Goal: Task Accomplishment & Management: Complete application form

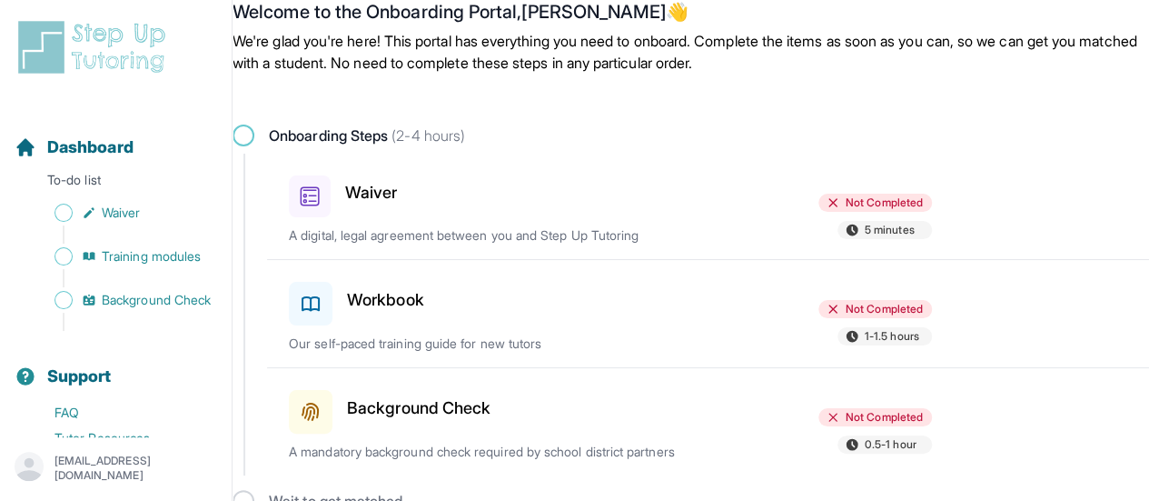
scroll to position [68, 0]
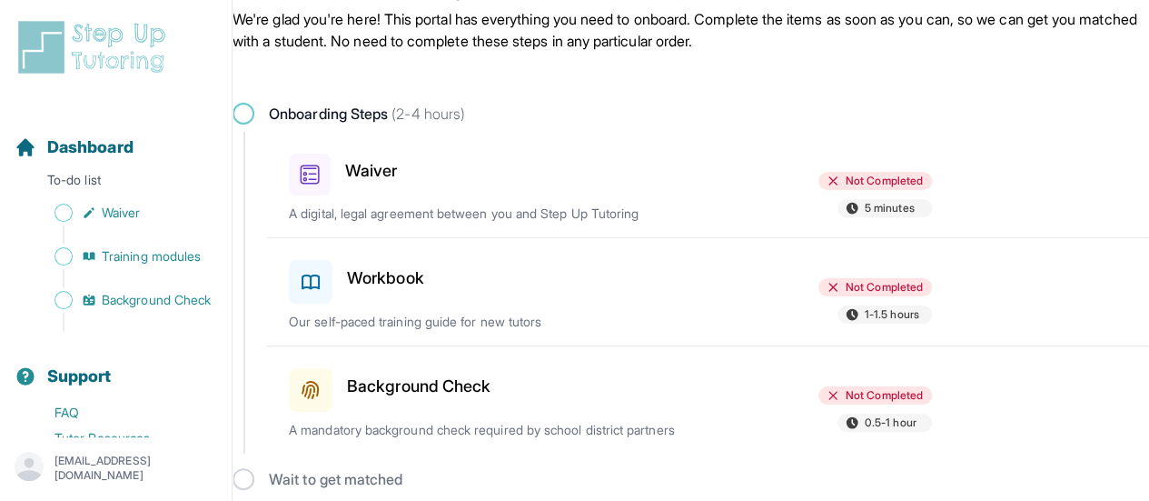
click at [315, 174] on icon at bounding box center [310, 174] width 19 height 19
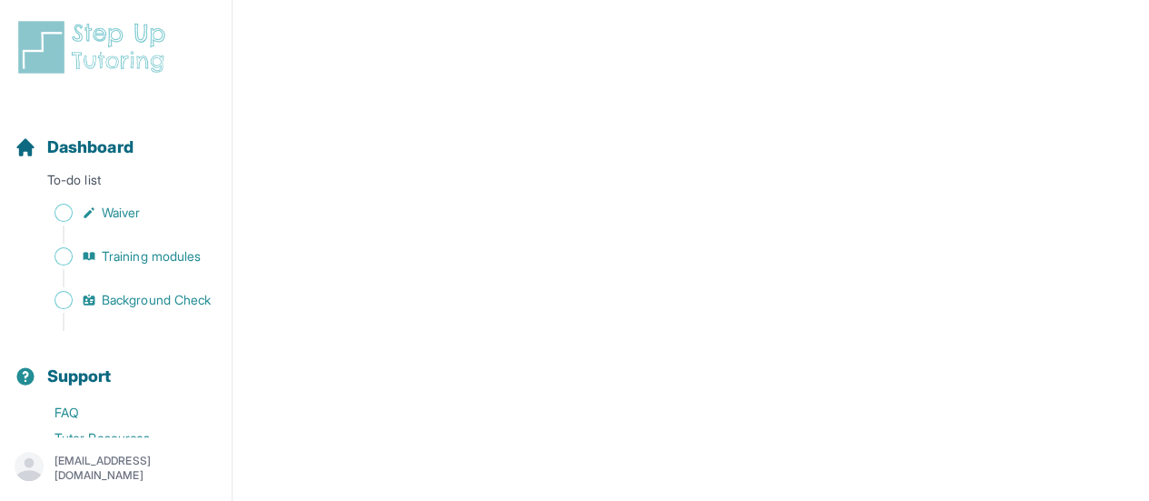
scroll to position [3281, 0]
click at [122, 217] on span "Waiver" at bounding box center [121, 212] width 38 height 18
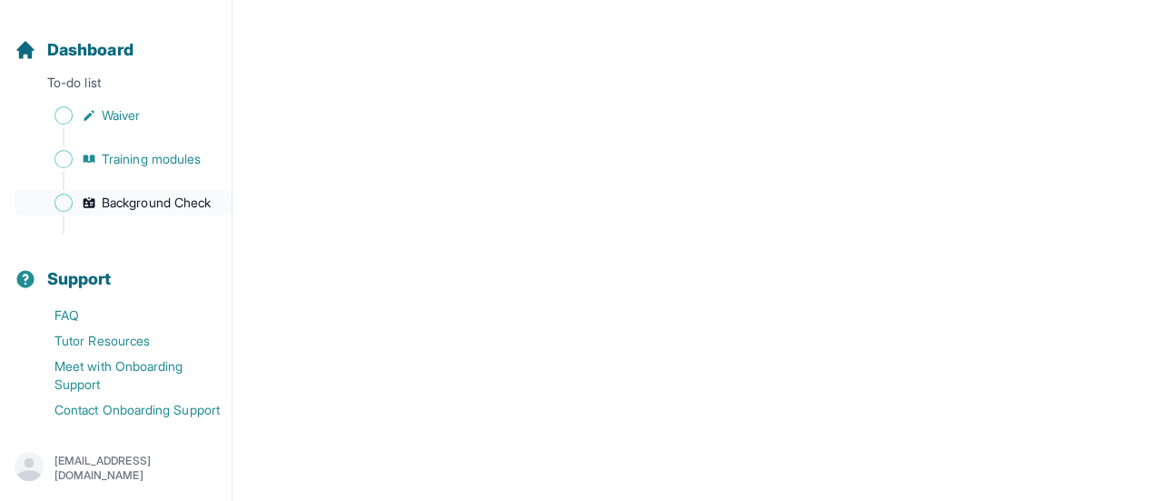
scroll to position [0, 0]
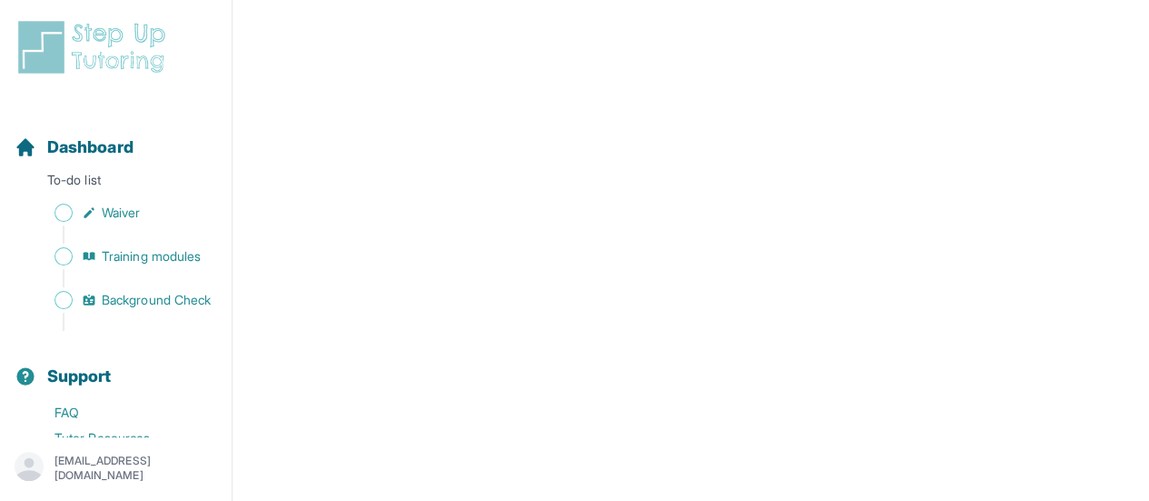
click at [131, 233] on div "Sidebar" at bounding box center [120, 234] width 210 height 18
click at [128, 214] on span "Waiver" at bounding box center [121, 212] width 38 height 18
click at [143, 256] on span "Training modules" at bounding box center [151, 256] width 99 height 18
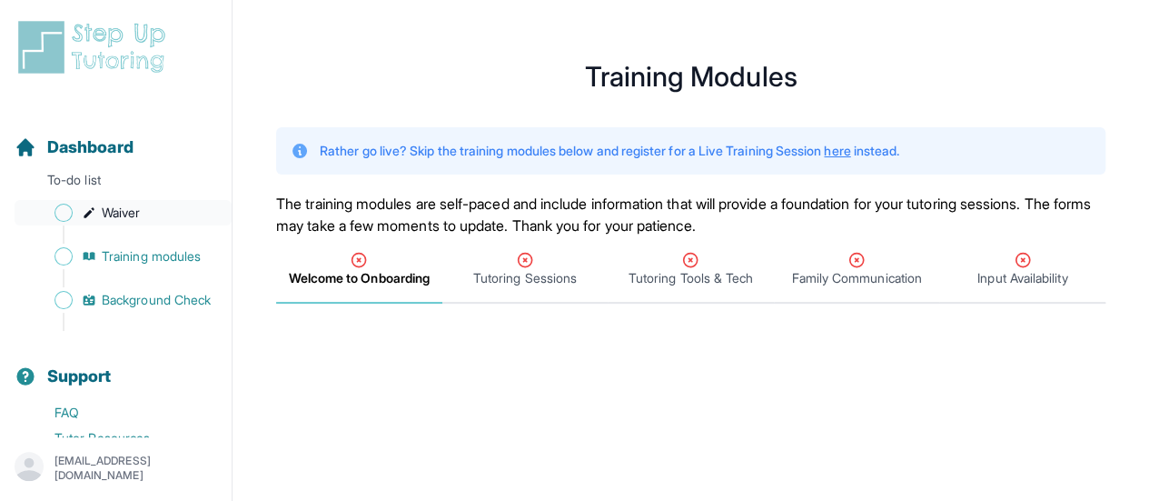
click at [144, 208] on link "Waiver" at bounding box center [123, 212] width 217 height 25
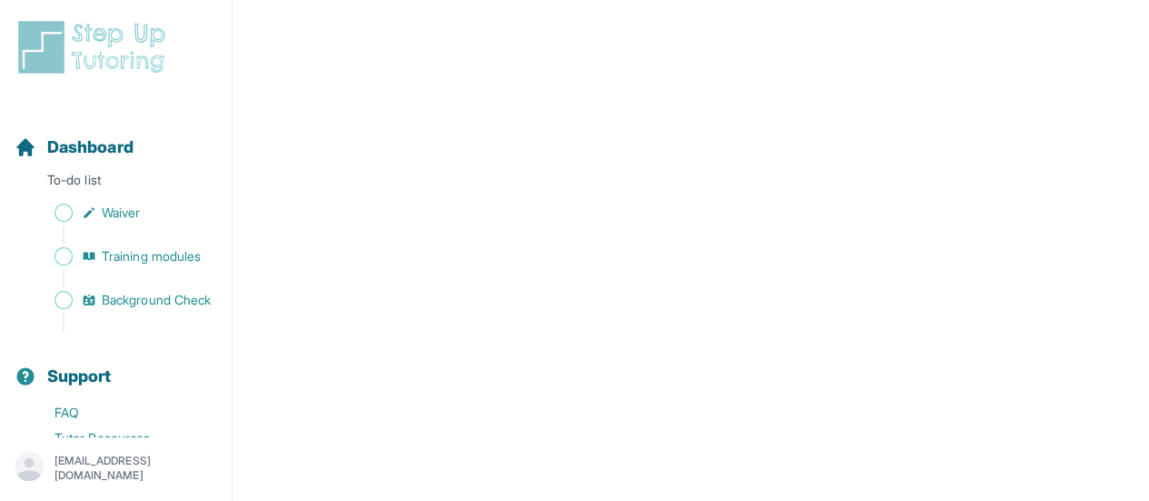
scroll to position [3372, 0]
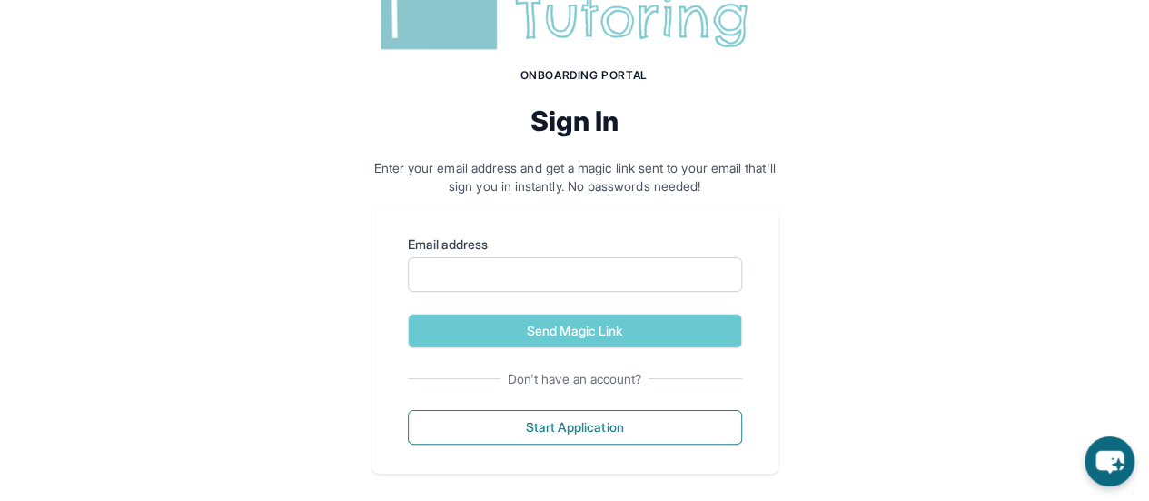
scroll to position [146, 0]
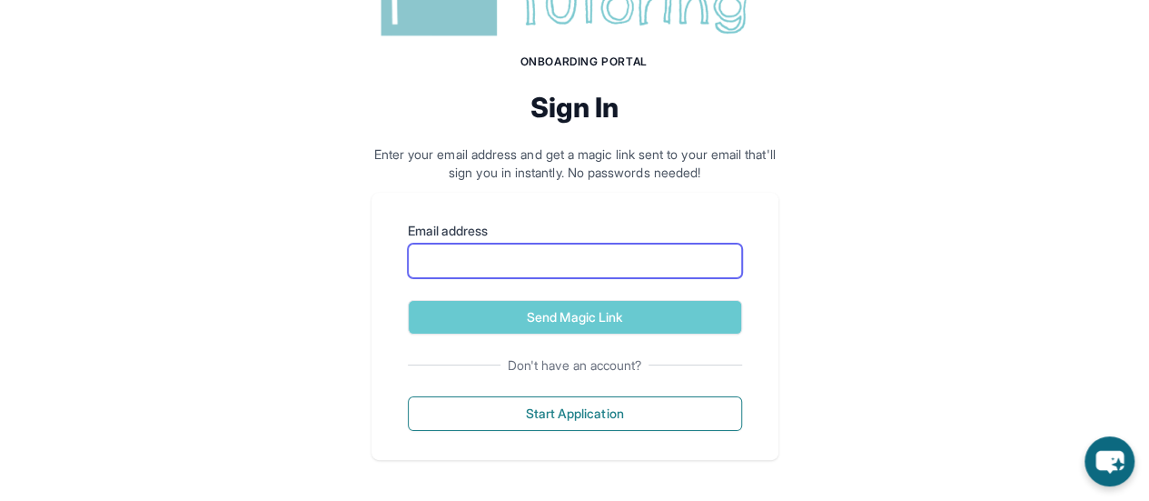
click at [475, 263] on input "Email address" at bounding box center [575, 260] width 334 height 35
type input "**********"
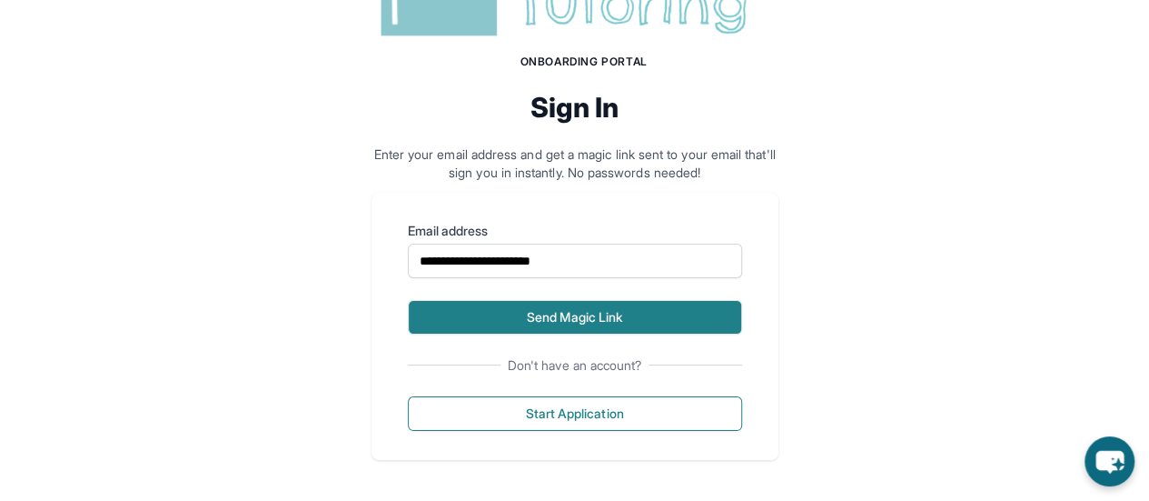
click at [534, 330] on button "Send Magic Link" at bounding box center [575, 317] width 334 height 35
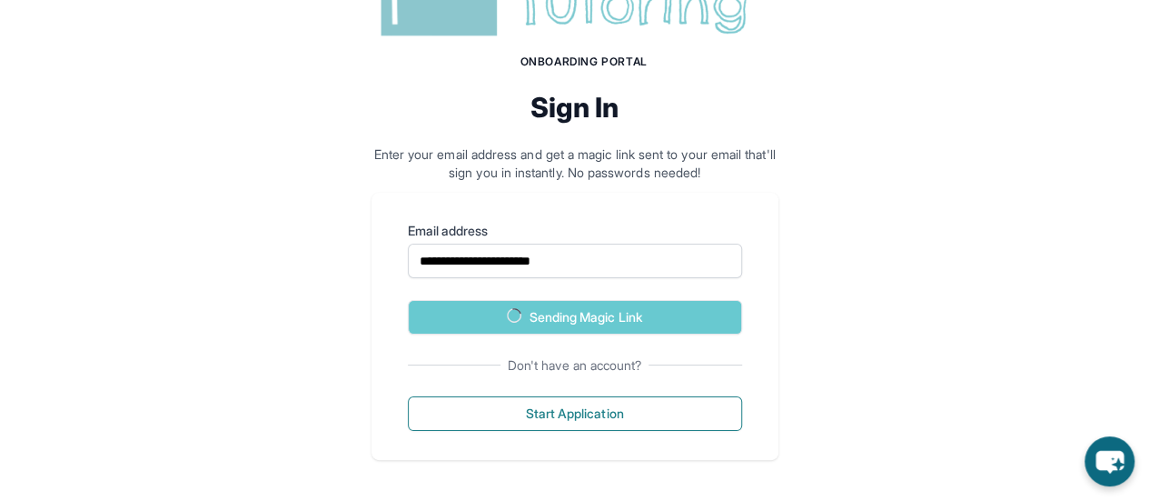
scroll to position [231, 0]
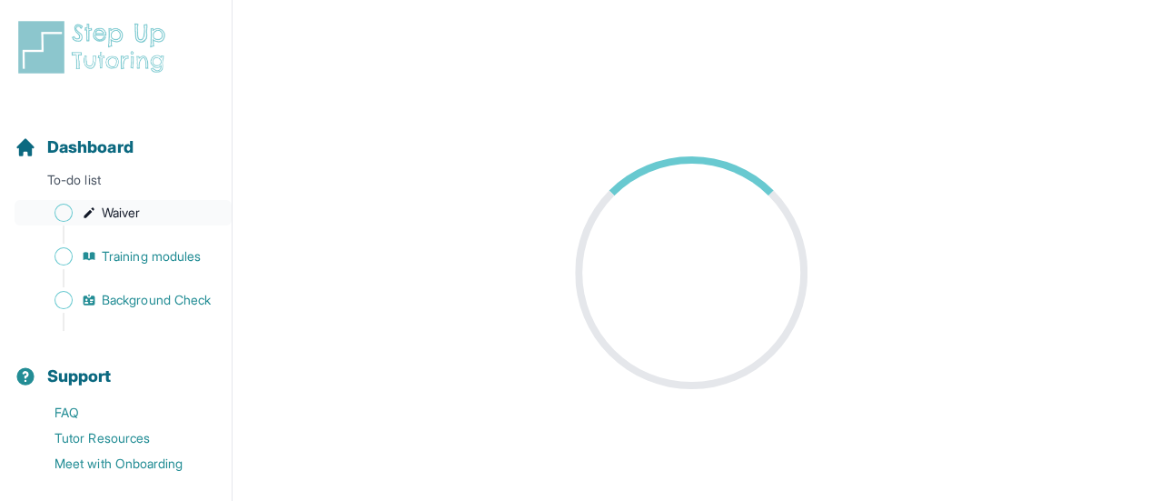
click at [131, 218] on span "Waiver" at bounding box center [121, 212] width 38 height 18
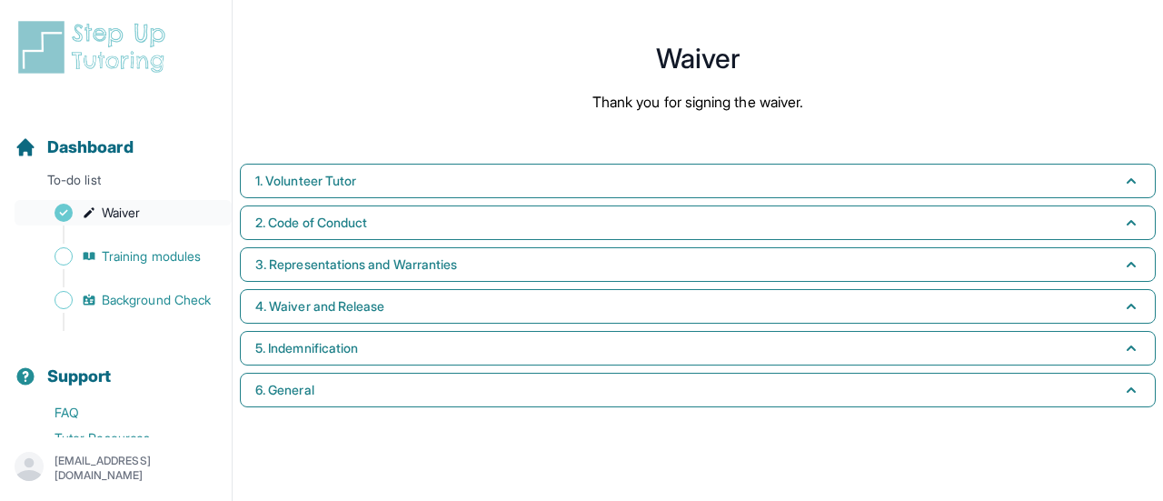
click at [118, 220] on span "Waiver" at bounding box center [121, 212] width 38 height 18
click at [124, 213] on span "Waiver" at bounding box center [121, 212] width 38 height 18
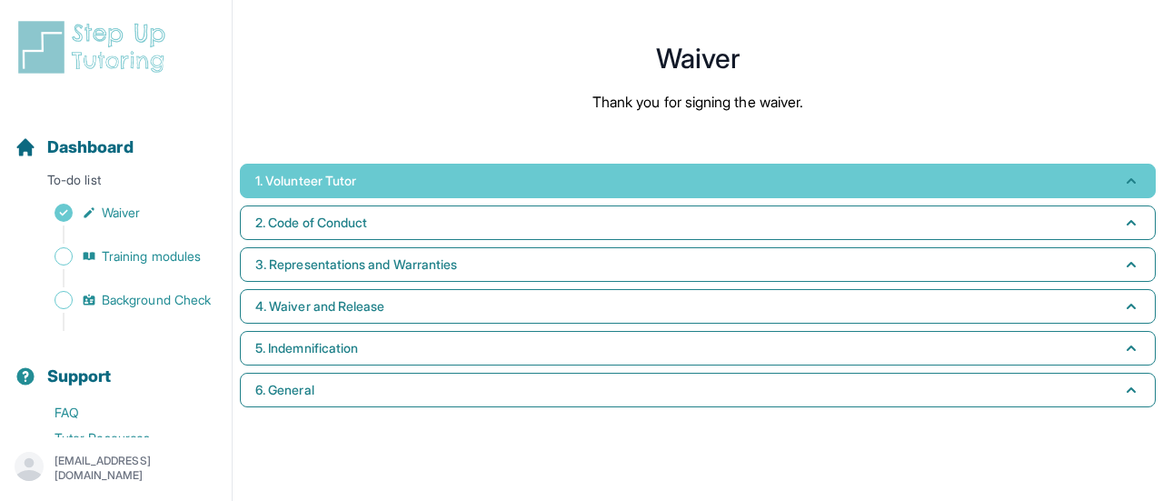
click at [407, 188] on button "1. Volunteer Tutor" at bounding box center [698, 181] width 916 height 35
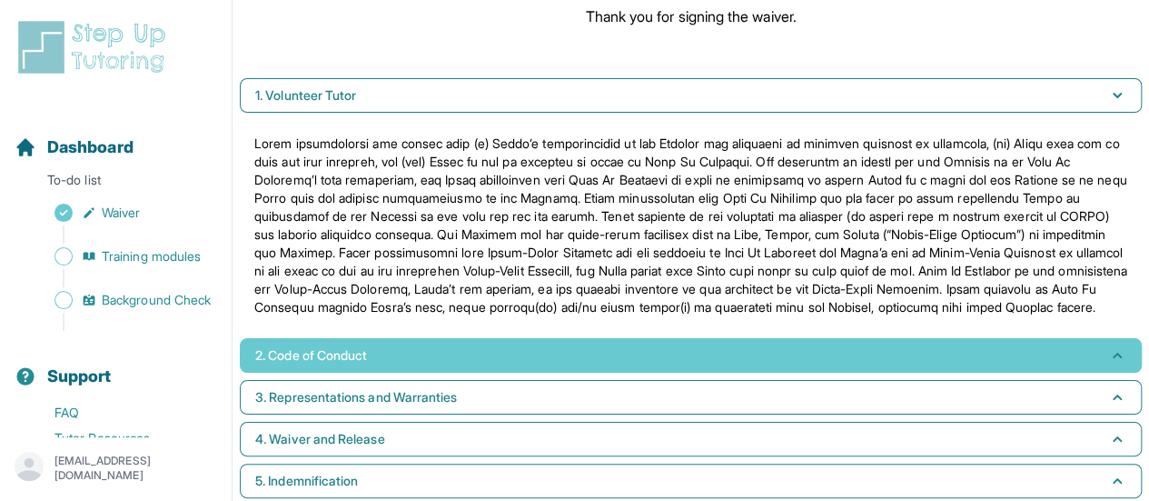
scroll to position [91, 0]
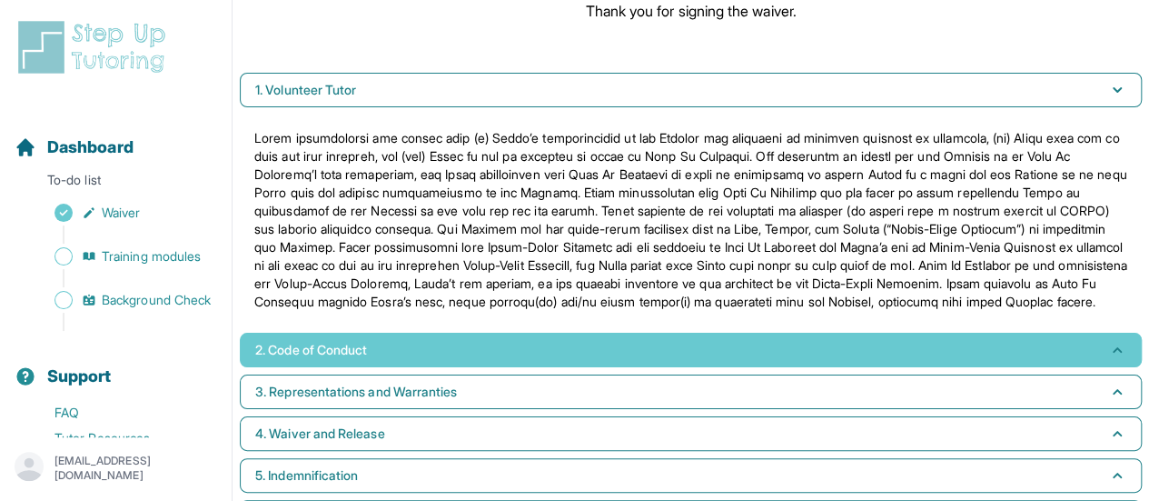
click at [512, 367] on button "2. Code of Conduct" at bounding box center [691, 349] width 902 height 35
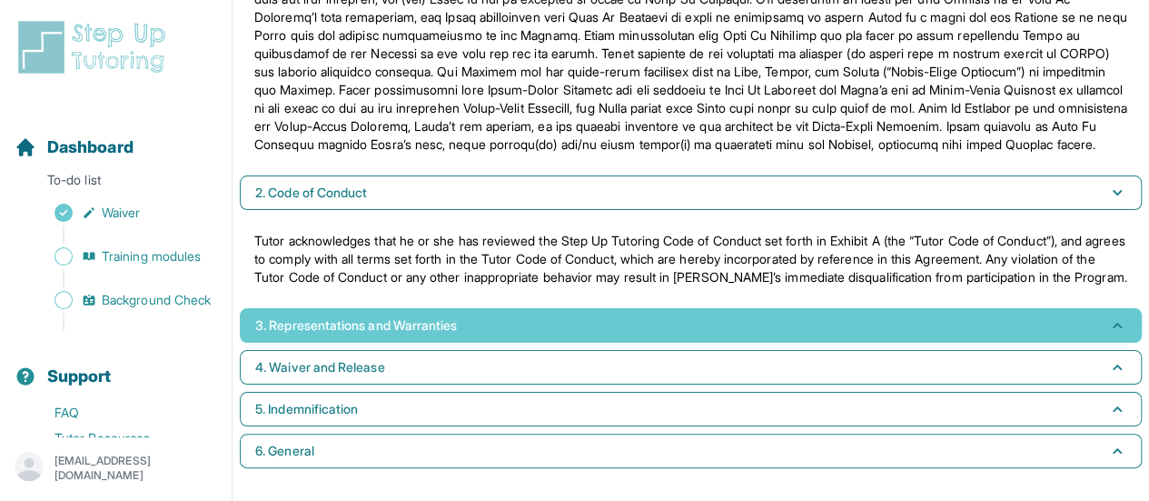
click at [506, 328] on button "3. Representations and Warranties" at bounding box center [691, 325] width 902 height 35
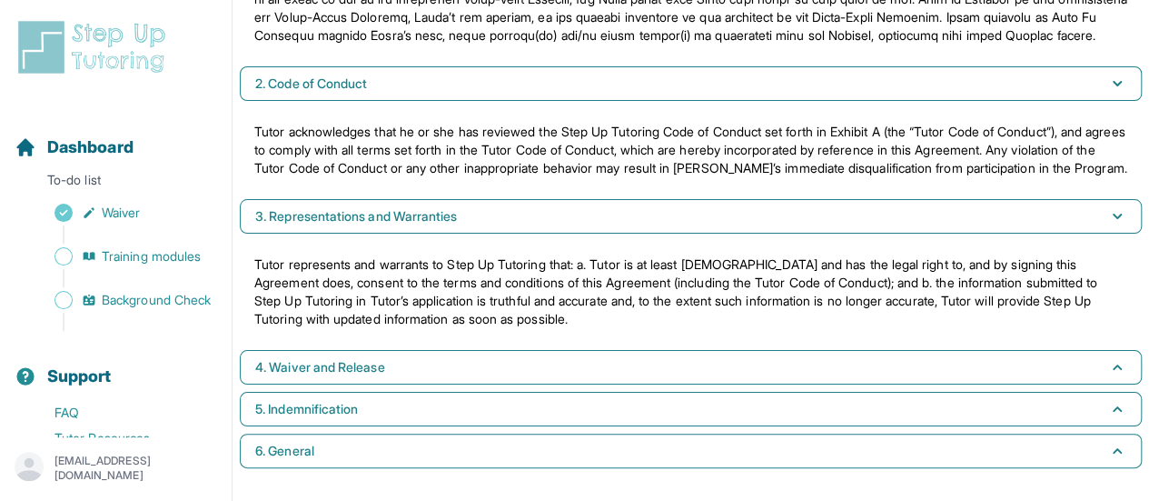
scroll to position [389, 0]
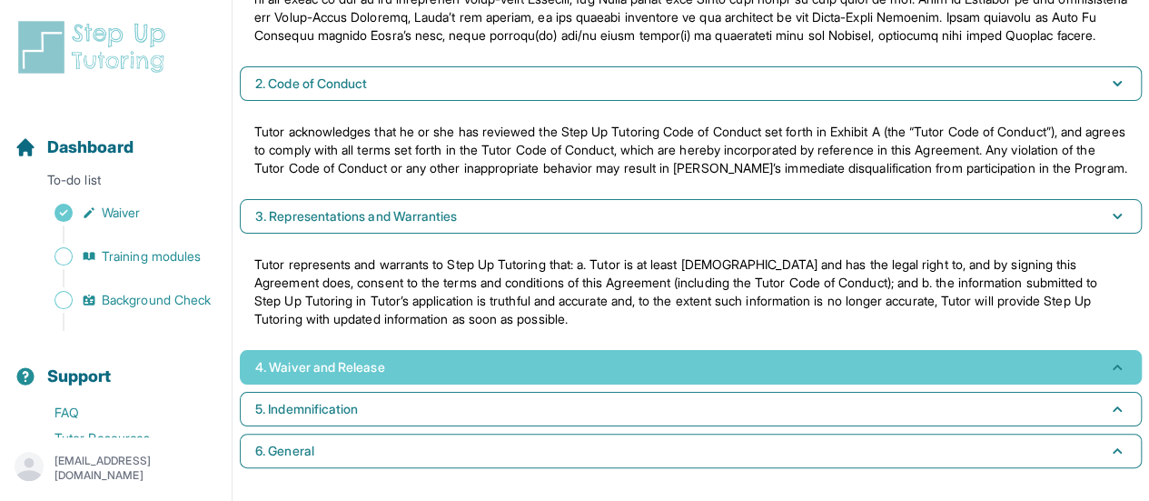
click at [512, 360] on button "4. Waiver and Release" at bounding box center [691, 367] width 902 height 35
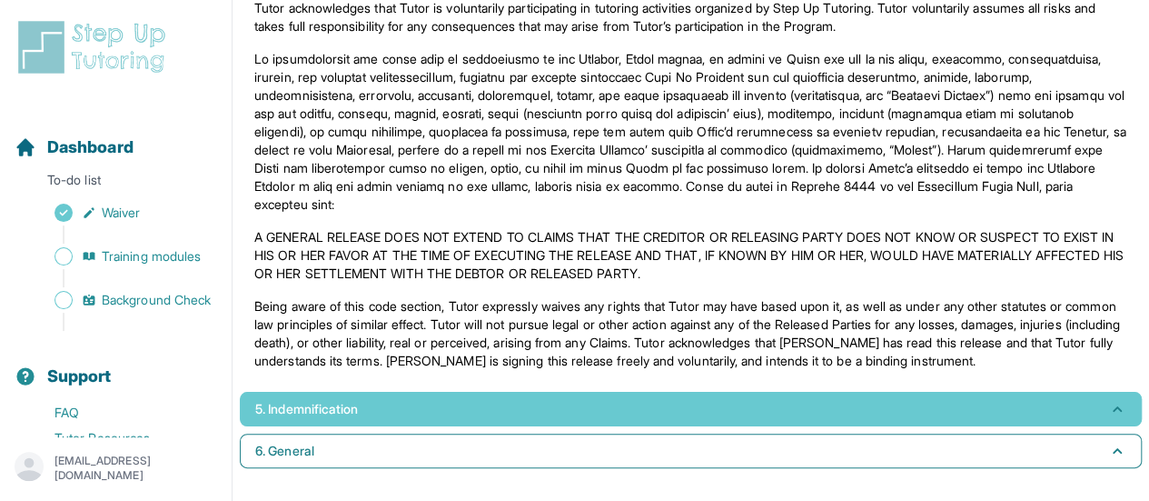
click at [495, 426] on button "5. Indemnification" at bounding box center [691, 409] width 902 height 35
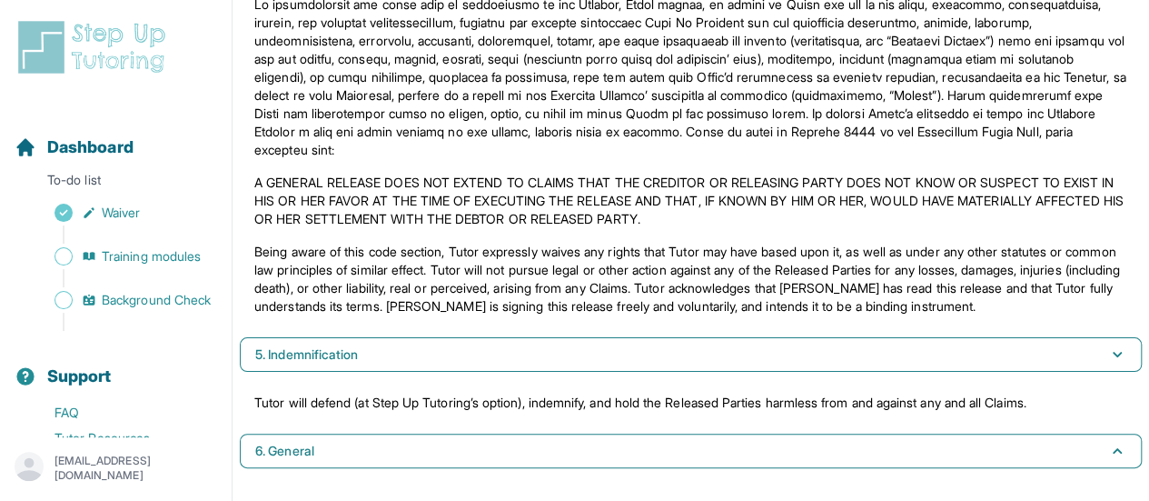
scroll to position [850, 0]
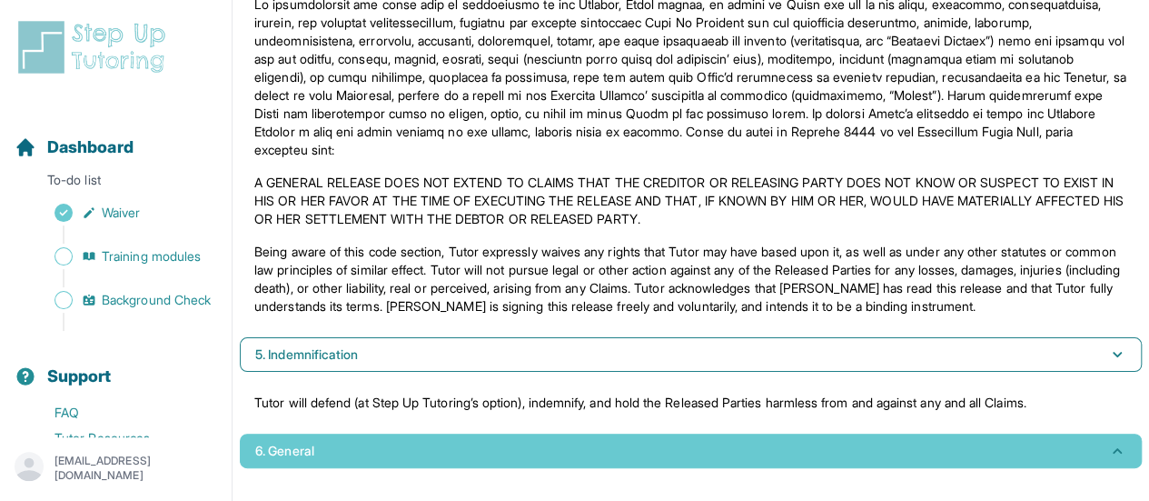
click at [498, 440] on button "6. General" at bounding box center [691, 450] width 902 height 35
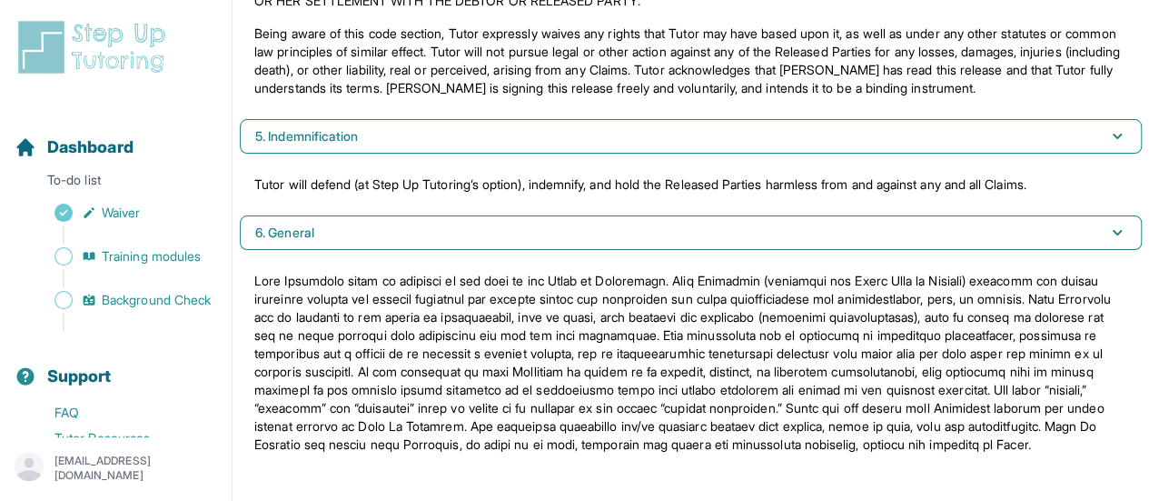
scroll to position [1086, 0]
click at [184, 259] on span "Training modules" at bounding box center [151, 256] width 99 height 18
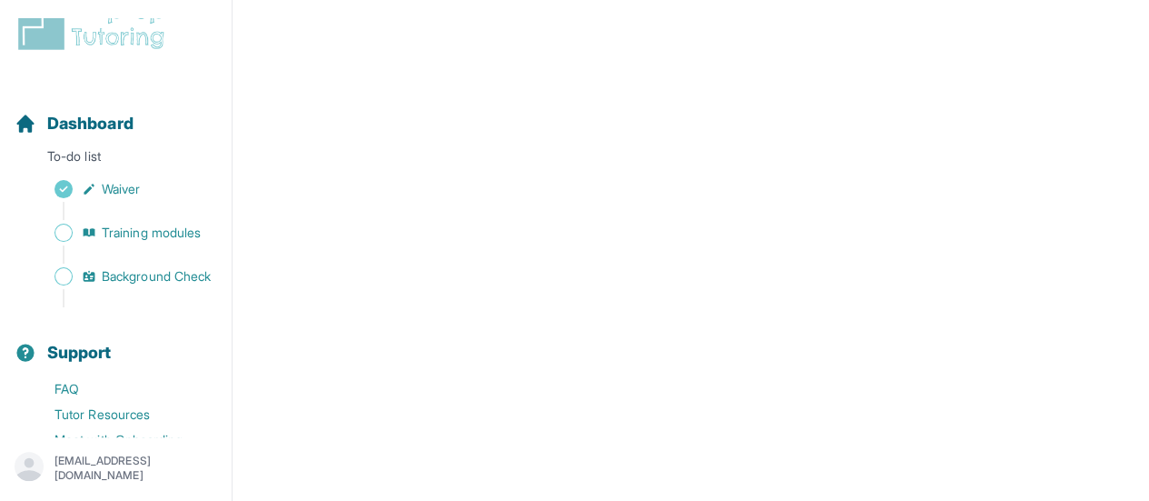
scroll to position [322, 0]
